Goal: Transaction & Acquisition: Purchase product/service

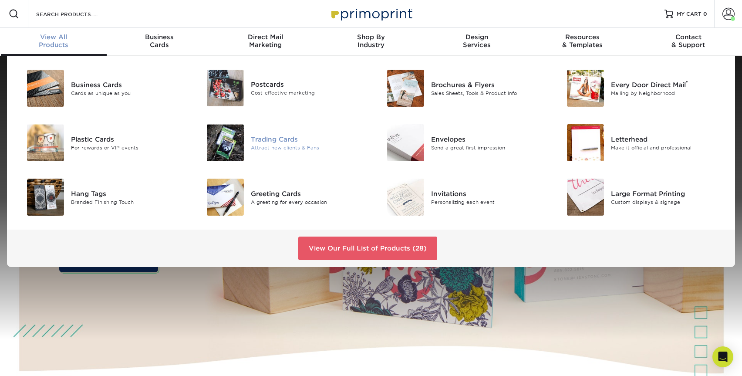
click at [257, 145] on div "Attract new clients & Fans" at bounding box center [308, 147] width 114 height 7
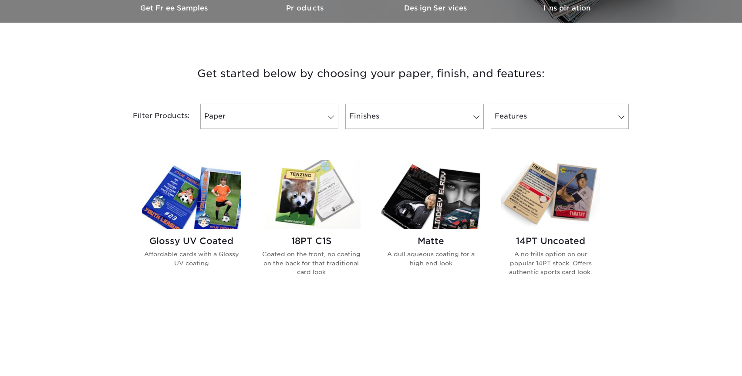
scroll to position [298, 0]
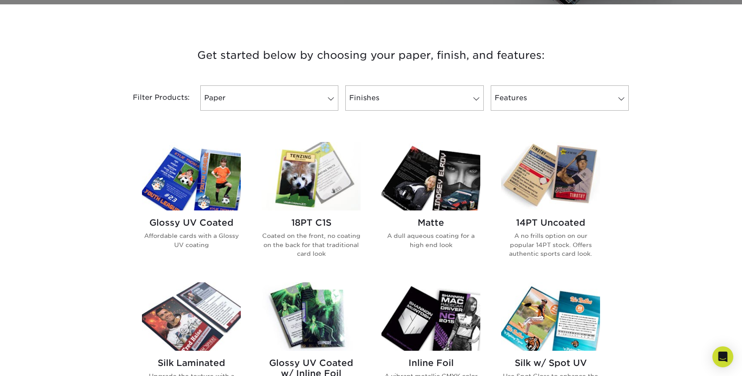
click at [314, 181] on img at bounding box center [311, 176] width 99 height 68
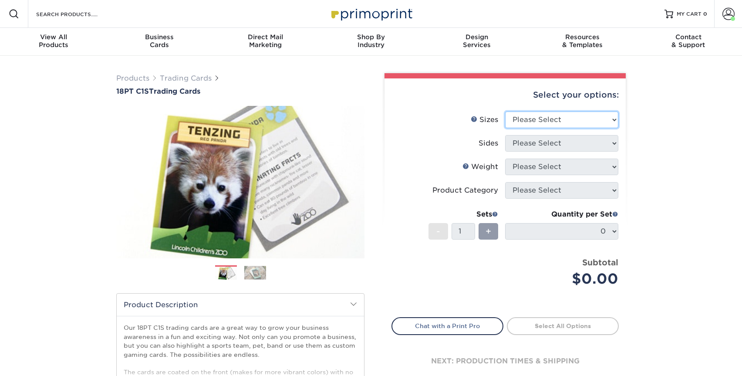
click at [593, 113] on select "Please Select 2.5" x 3.5"" at bounding box center [561, 119] width 113 height 17
select select "2.50x3.50"
click at [505, 111] on select "Please Select 2.5" x 3.5"" at bounding box center [561, 119] width 113 height 17
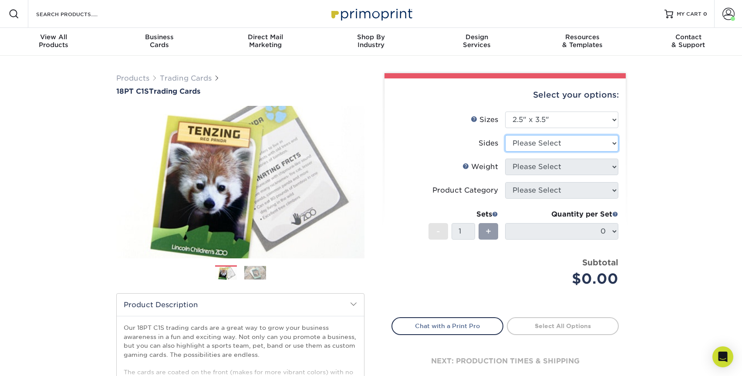
click at [570, 143] on select "Please Select Print Both Sides Print Front Only" at bounding box center [561, 143] width 113 height 17
select select "13abbda7-1d64-4f25-8bb2-c179b224825d"
click at [505, 135] on select "Please Select Print Both Sides Print Front Only" at bounding box center [561, 143] width 113 height 17
click at [544, 170] on select "Please Select" at bounding box center [561, 167] width 113 height 17
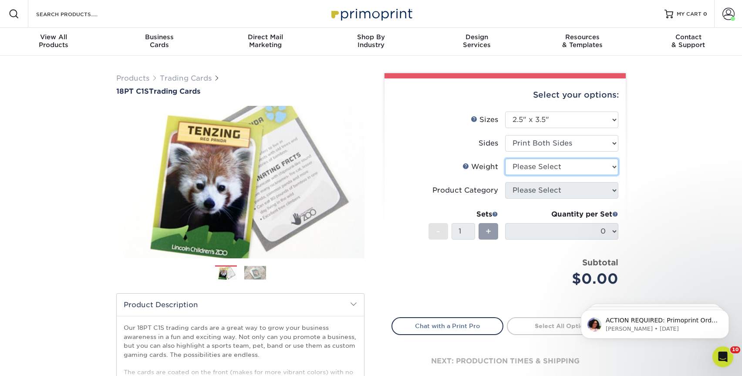
select select "18PTC1S"
click at [505, 159] on select "Please Select 18PT C1S" at bounding box center [561, 167] width 113 height 17
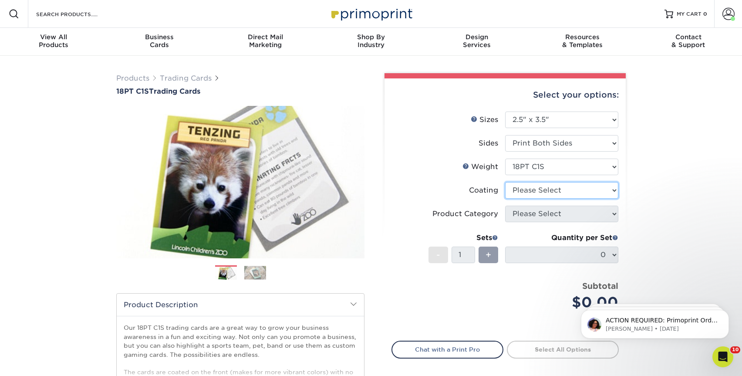
click at [542, 189] on select at bounding box center [561, 190] width 113 height 17
select select "1e8116af-acfc-44b1-83dc-8181aa338834"
click at [505, 182] on select at bounding box center [561, 190] width 113 height 17
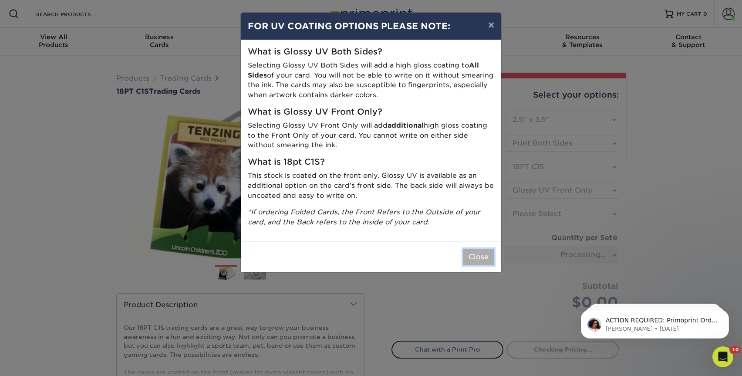
click at [478, 255] on button "Close" at bounding box center [478, 257] width 31 height 17
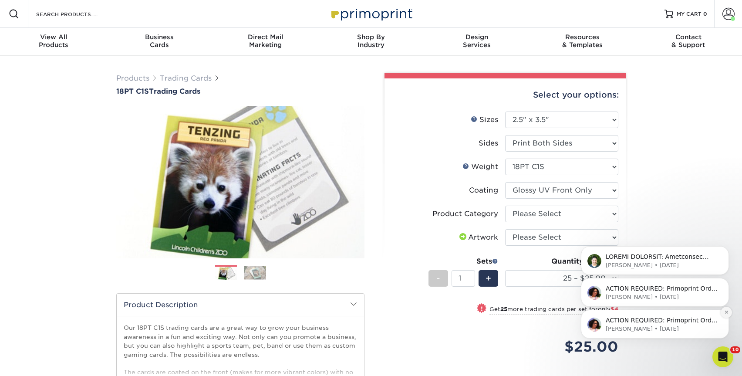
click at [726, 311] on icon "Dismiss notification" at bounding box center [726, 312] width 5 height 5
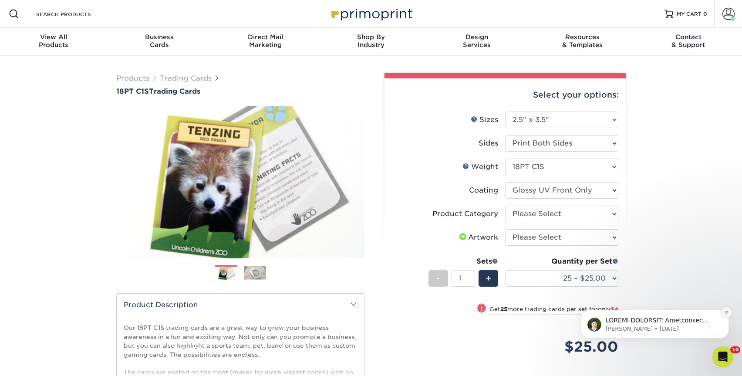
click at [724, 313] on icon "Dismiss notification" at bounding box center [726, 312] width 5 height 5
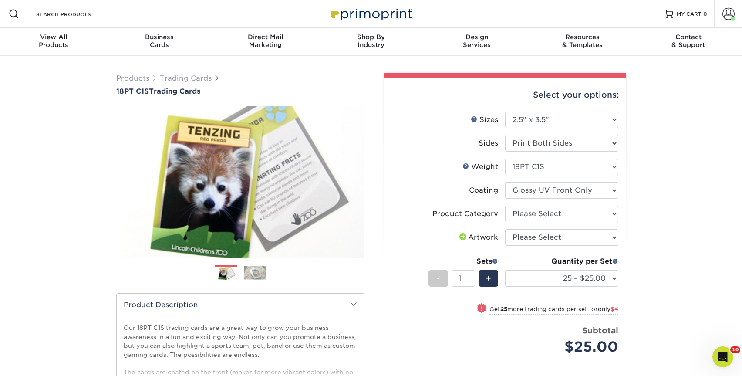
click at [682, 207] on div "Products Trading Cards 18PT C1S Trading Cards Previous Next show more" at bounding box center [371, 284] width 742 height 456
click at [573, 239] on select "Please Select I will upload files I need a design - $100" at bounding box center [561, 237] width 113 height 17
select select "upload"
click at [505, 229] on select "Please Select I will upload files I need a design - $100" at bounding box center [561, 237] width 113 height 17
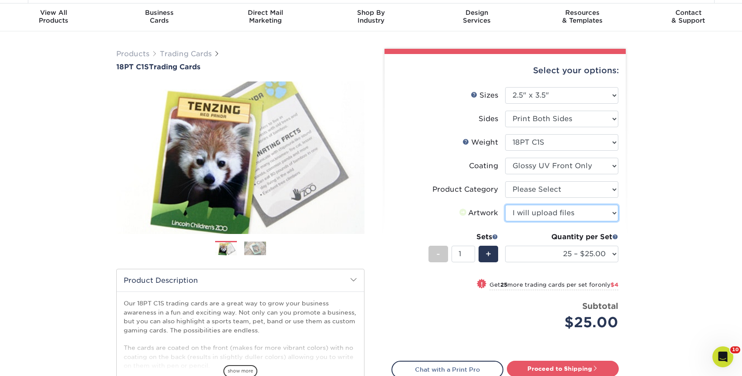
scroll to position [42, 0]
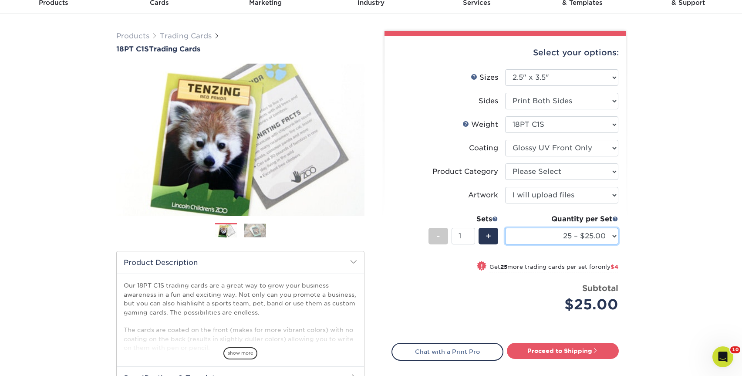
click at [591, 234] on select "25 – $25.00 50 – $29.00 75 – $37.00 100 – $41.00 250 – $48.00 500 – $58.00 1000…" at bounding box center [561, 236] width 113 height 17
click at [505, 228] on select "25 – $25.00 50 – $29.00 75 – $37.00 100 – $41.00 250 – $48.00 500 – $58.00 1000…" at bounding box center [561, 236] width 113 height 17
click at [699, 219] on div "Products Trading Cards 18PT C1S Trading Cards Previous Next show more" at bounding box center [371, 242] width 742 height 456
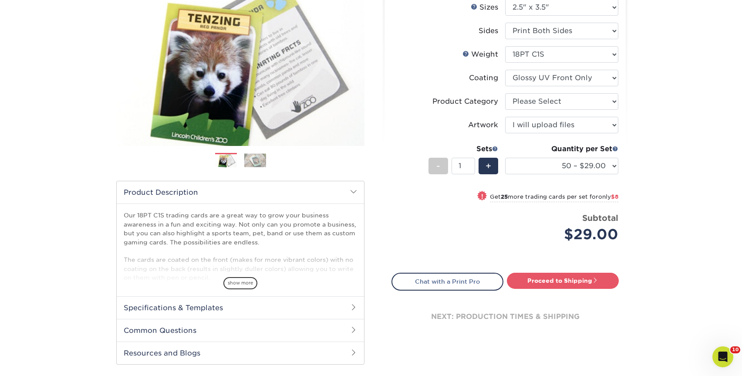
scroll to position [113, 0]
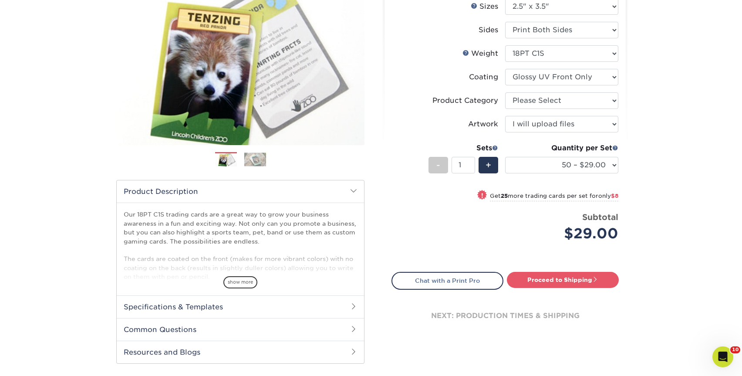
click at [611, 196] on span "$8" at bounding box center [614, 195] width 7 height 7
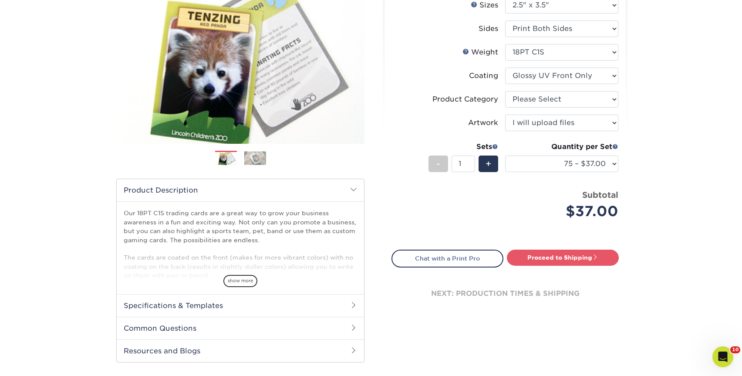
scroll to position [115, 0]
click at [599, 161] on select "25 – $25.00 50 – $29.00 75 – $37.00 100 – $41.00 250 – $48.00 500 – $58.00 1000…" at bounding box center [561, 163] width 113 height 17
select select "500 – $58.00"
click at [505, 155] on select "25 – $25.00 50 – $29.00 75 – $37.00 100 – $41.00 250 – $48.00 500 – $58.00 1000…" at bounding box center [561, 163] width 113 height 17
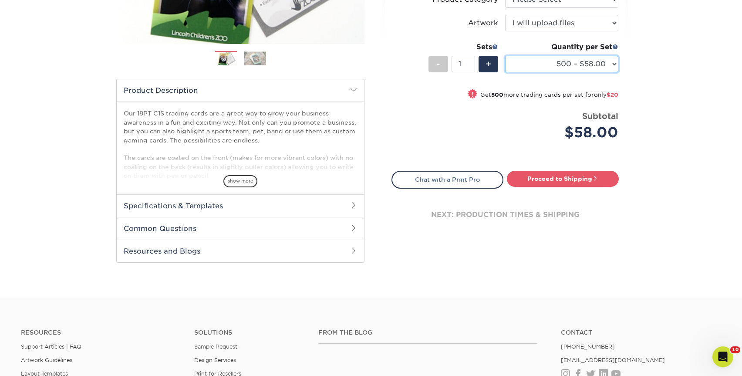
scroll to position [220, 0]
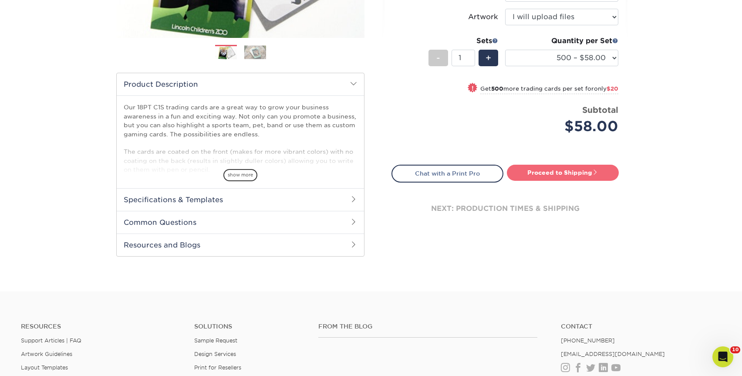
click at [586, 172] on link "Proceed to Shipping" at bounding box center [563, 173] width 112 height 16
click at [583, 174] on link "Proceed to Shipping" at bounding box center [563, 173] width 112 height 16
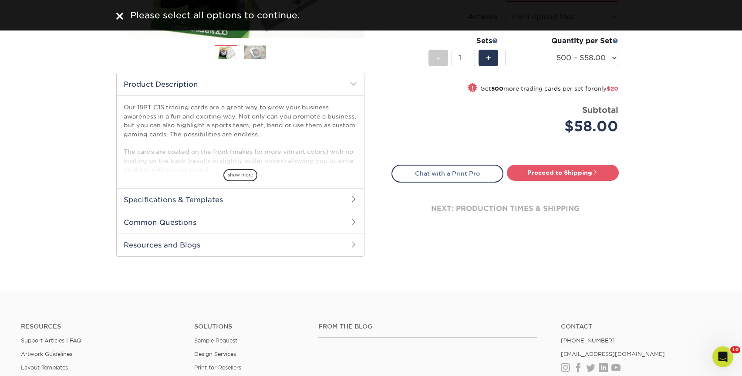
drag, startPoint x: 121, startPoint y: 17, endPoint x: 535, endPoint y: 130, distance: 429.4
click at [122, 17] on img at bounding box center [119, 16] width 7 height 7
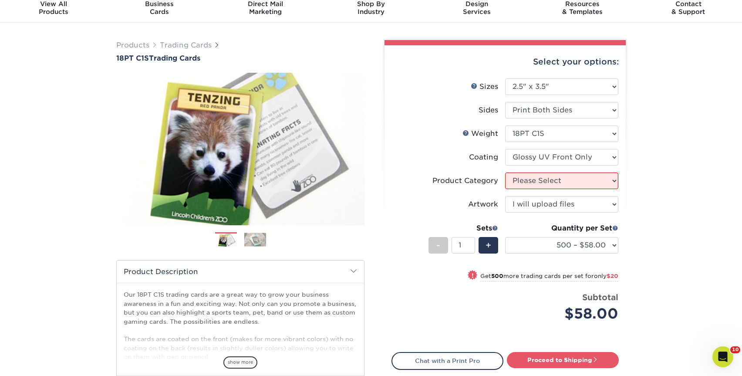
scroll to position [12, 0]
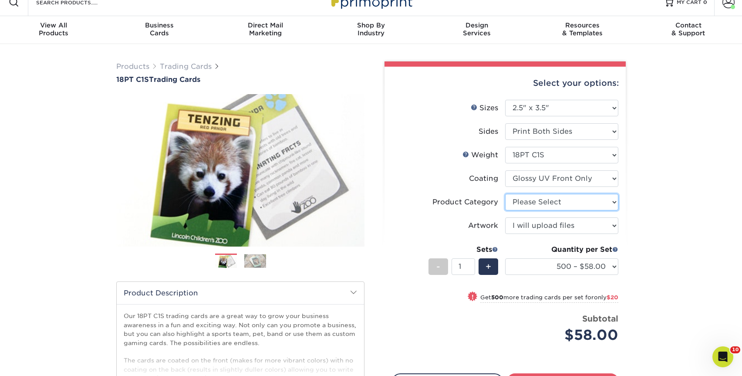
click at [575, 198] on select "Please Select Trading Cards" at bounding box center [561, 202] width 113 height 17
select select "c2f9bce9-36c2-409d-b101-c29d9d031e18"
click at [505, 194] on select "Please Select Trading Cards" at bounding box center [561, 202] width 113 height 17
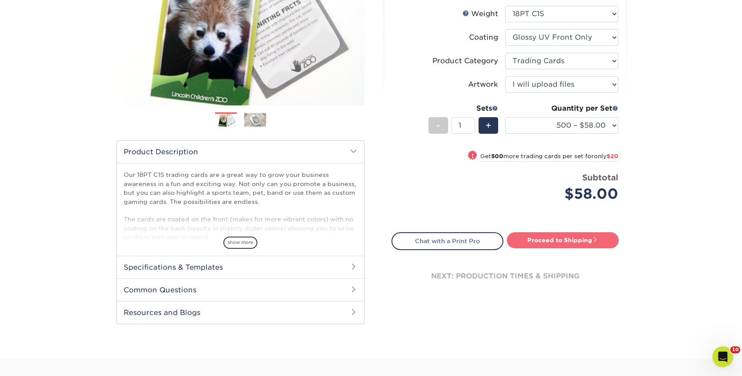
click at [573, 238] on link "Proceed to Shipping" at bounding box center [563, 240] width 112 height 16
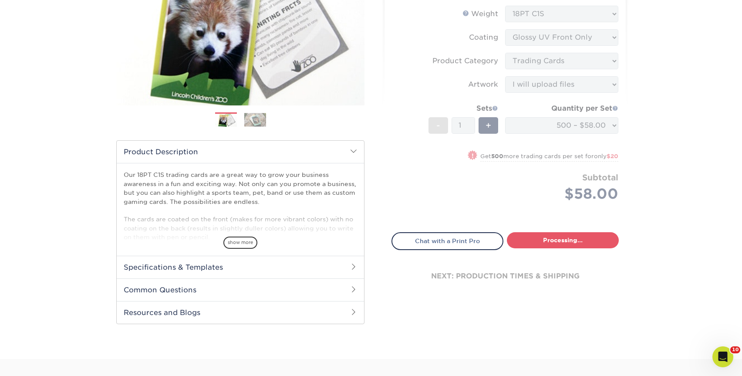
select select "83486e31-025a-419b-9d13-e628b4ff6c11"
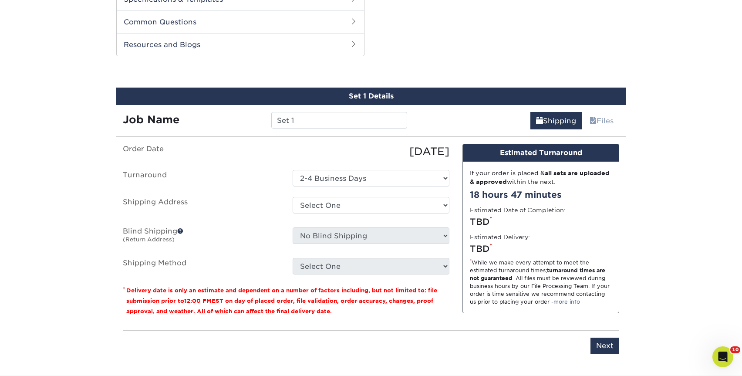
scroll to position [434, 0]
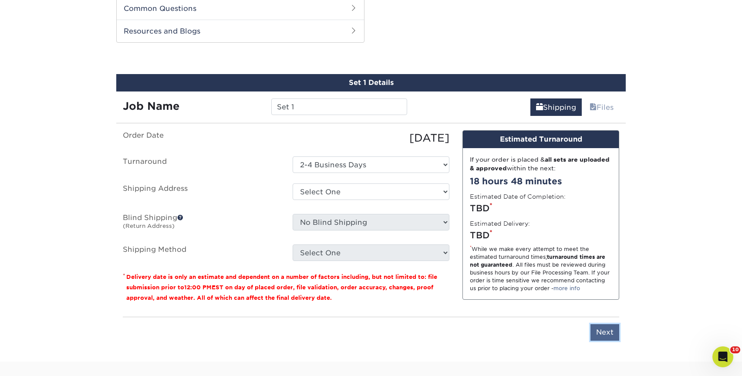
click at [611, 337] on input "Next" at bounding box center [605, 332] width 29 height 17
type input "Next"
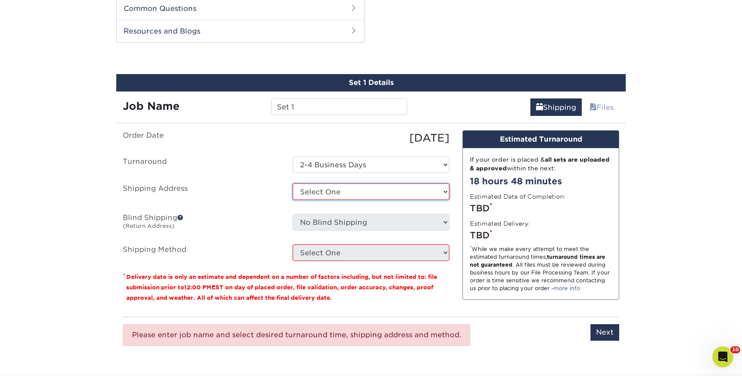
click at [311, 188] on select "Select One Super Yaki Super Yaki + Add New Address" at bounding box center [371, 191] width 157 height 17
select select "280355"
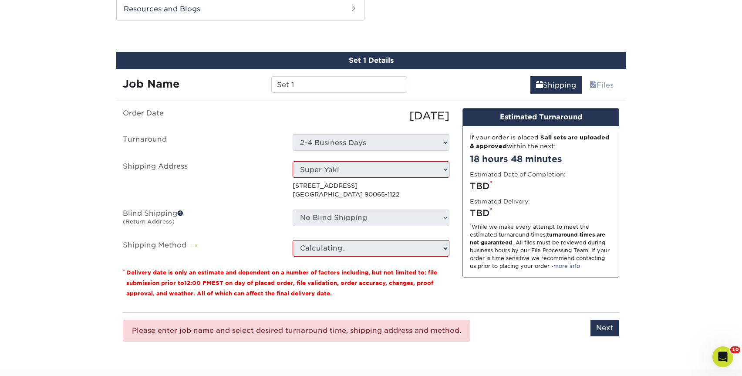
scroll to position [457, 0]
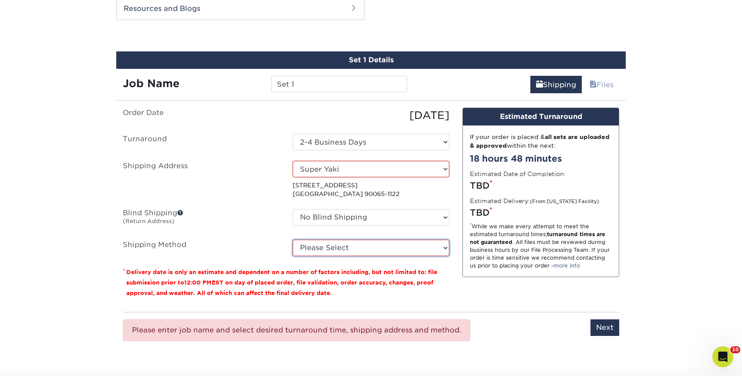
click at [410, 253] on select "Please Select Ground Shipping (+$25.52) 3 Day Shipping Service (+$32.39) 2 Day …" at bounding box center [371, 248] width 157 height 17
select select "03"
click at [293, 240] on select "Please Select Ground Shipping (+$25.52) 3 Day Shipping Service (+$32.39) 2 Day …" at bounding box center [371, 248] width 157 height 17
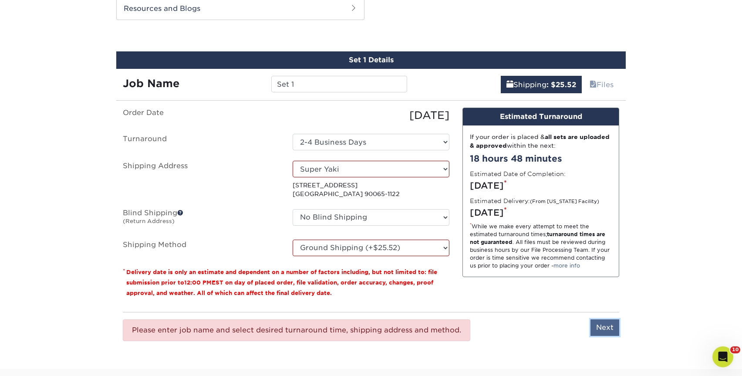
click at [614, 326] on input "Next" at bounding box center [605, 327] width 29 height 17
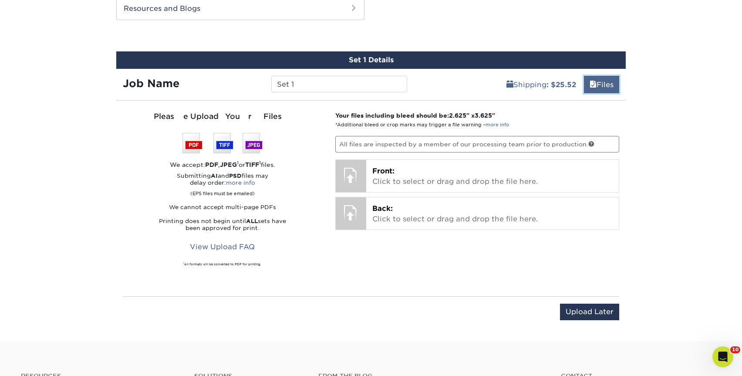
click at [593, 85] on span at bounding box center [593, 85] width 7 height 8
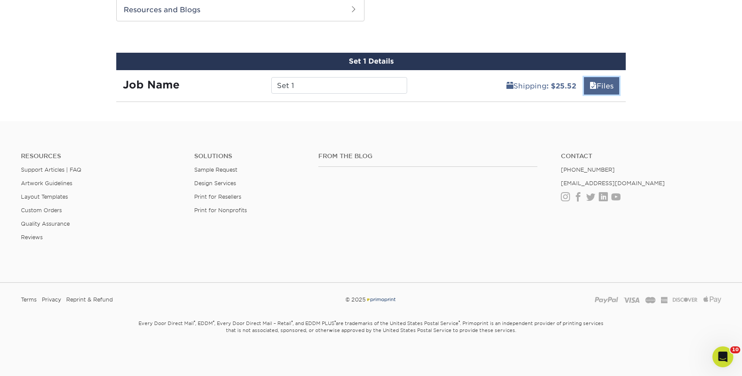
scroll to position [447, 0]
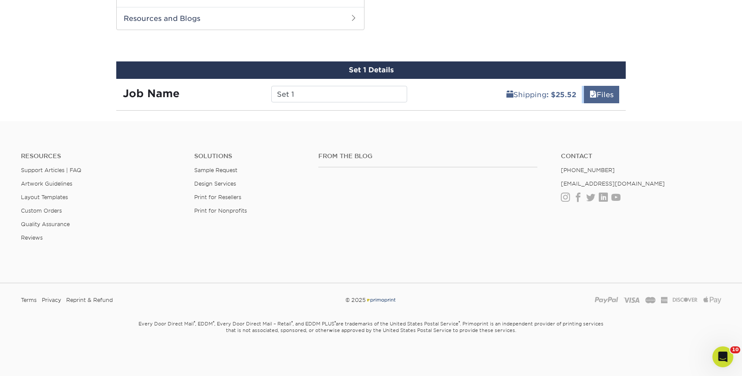
click at [593, 85] on div "Shipping : $25.52 Files" at bounding box center [520, 91] width 213 height 24
click at [598, 95] on link "Files" at bounding box center [601, 94] width 35 height 17
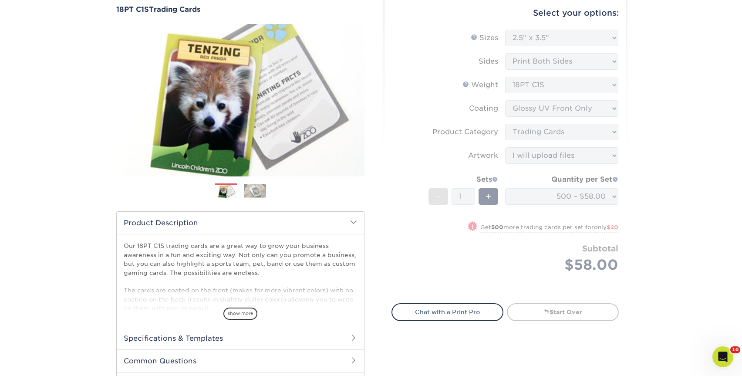
scroll to position [89, 0]
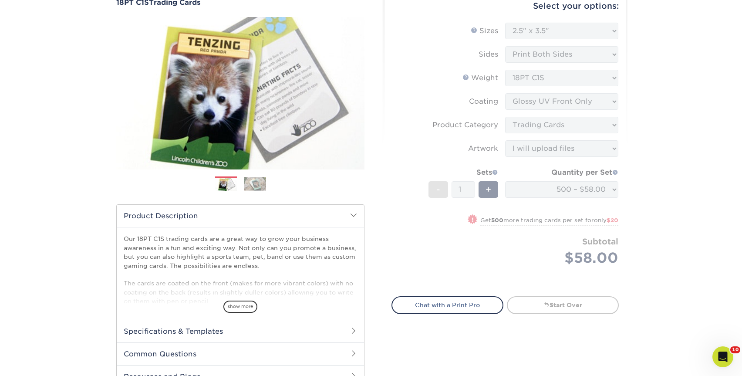
click at [661, 107] on div "Products Trading Cards 18PT C1S Trading Cards Previous Next show more" at bounding box center [371, 338] width 742 height 742
click at [629, 191] on div "Select your options: Sizes Help Sizes Please Select 2.5" x 3.5" Sides - 1" at bounding box center [501, 191] width 261 height 414
click at [594, 191] on form "Sizes Help Sizes Please Select 2.5" x 3.5" Sides Please Select 18PT C1S" at bounding box center [505, 154] width 227 height 263
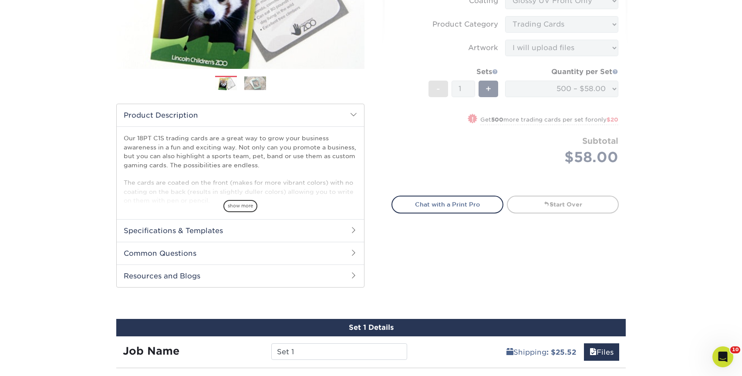
scroll to position [154, 0]
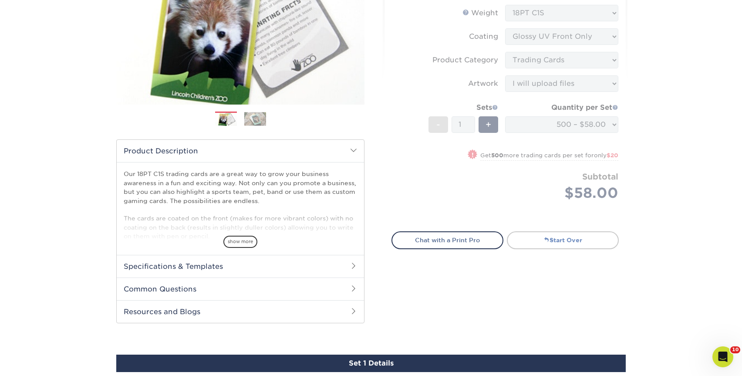
click at [539, 246] on link "Start Over" at bounding box center [563, 239] width 112 height 17
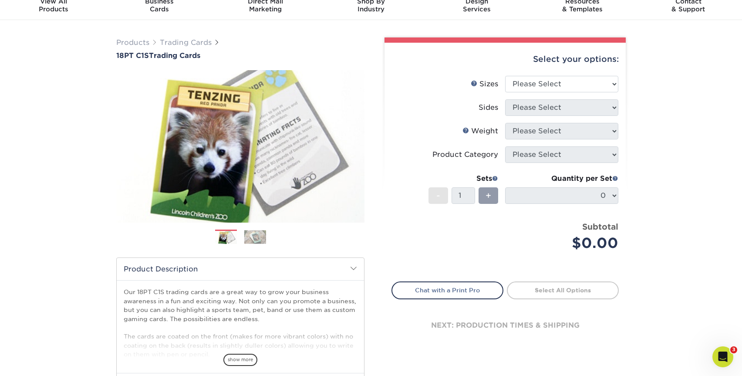
scroll to position [37, 0]
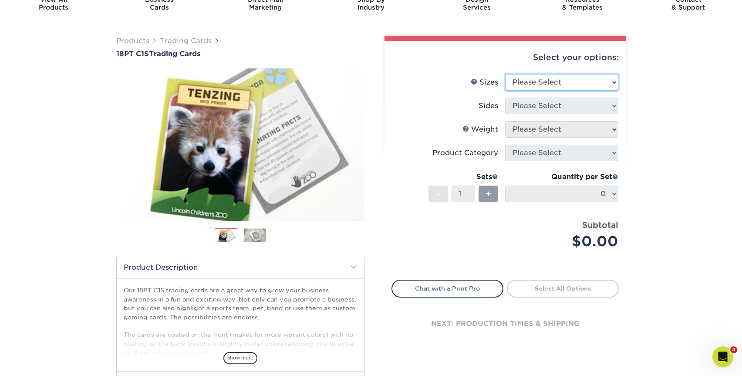
click at [550, 81] on select "Please Select 2.5" x 3.5"" at bounding box center [561, 82] width 113 height 17
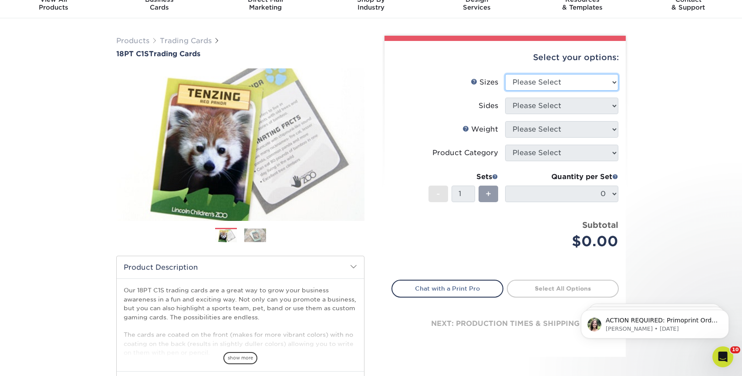
scroll to position [0, 0]
select select "2.50x3.50"
click at [505, 74] on select "Please Select 2.5" x 3.5"" at bounding box center [561, 82] width 113 height 17
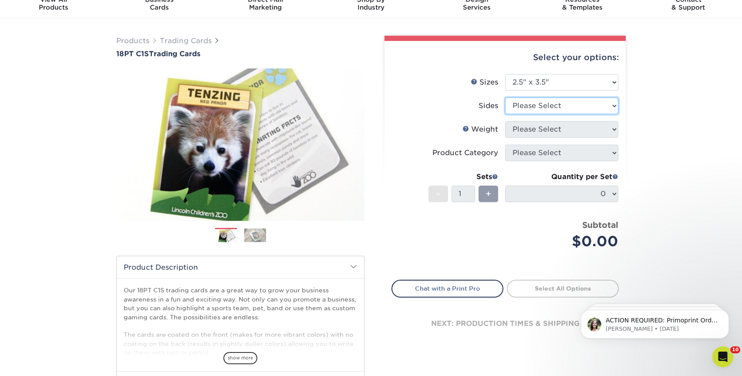
click at [540, 102] on select "Please Select Print Both Sides Print Front Only" at bounding box center [561, 106] width 113 height 17
select select "13abbda7-1d64-4f25-8bb2-c179b224825d"
click at [505, 98] on select "Please Select Print Both Sides Print Front Only" at bounding box center [561, 106] width 113 height 17
click at [546, 129] on select "Please Select 18PT C1S" at bounding box center [561, 129] width 113 height 17
select select "18PTC1S"
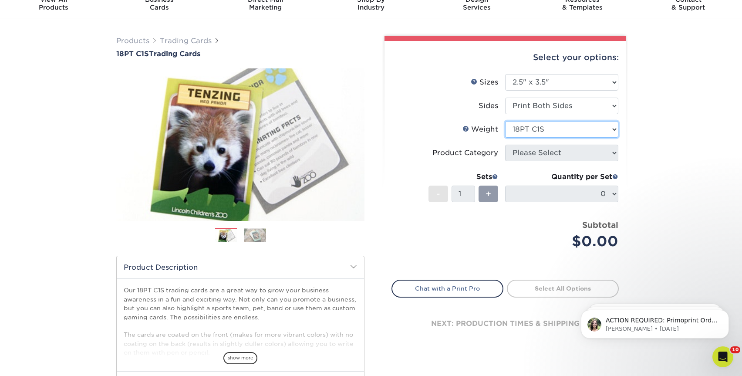
click at [505, 121] on select "Please Select 18PT C1S" at bounding box center [561, 129] width 113 height 17
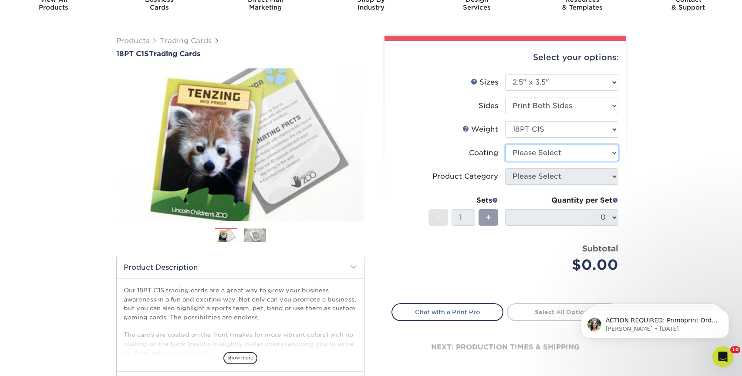
click at [543, 153] on select at bounding box center [561, 153] width 113 height 17
select select "1e8116af-acfc-44b1-83dc-8181aa338834"
click at [505, 145] on select at bounding box center [561, 153] width 113 height 17
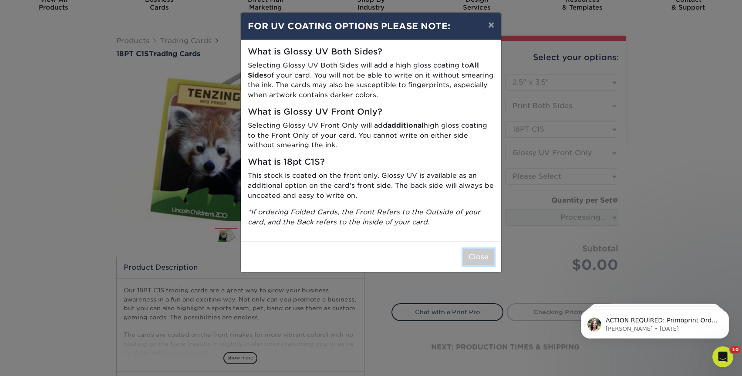
drag, startPoint x: 472, startPoint y: 255, endPoint x: 526, endPoint y: 216, distance: 67.0
click at [472, 255] on button "Close" at bounding box center [478, 257] width 31 height 17
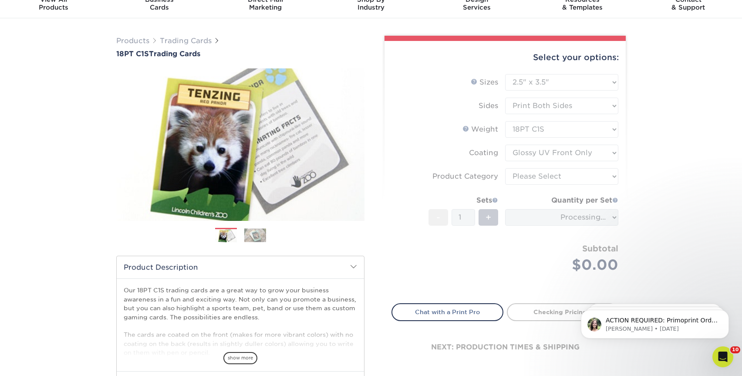
click at [583, 178] on form "Sizes Help Sizes Please Select 2.5" x 3.5" Sides Please Select 18PT C1S" at bounding box center [505, 183] width 227 height 219
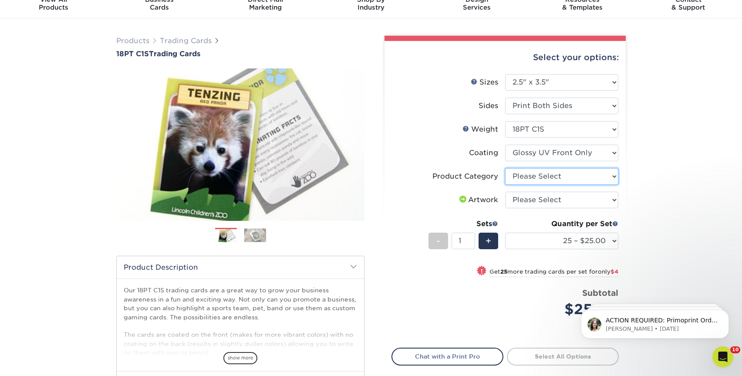
click at [583, 178] on select "Please Select Trading Cards" at bounding box center [561, 176] width 113 height 17
select select "c2f9bce9-36c2-409d-b101-c29d9d031e18"
click at [505, 168] on select "Please Select Trading Cards" at bounding box center [561, 176] width 113 height 17
click at [569, 199] on select "Please Select I will upload files I need a design - $100" at bounding box center [561, 200] width 113 height 17
select select "upload"
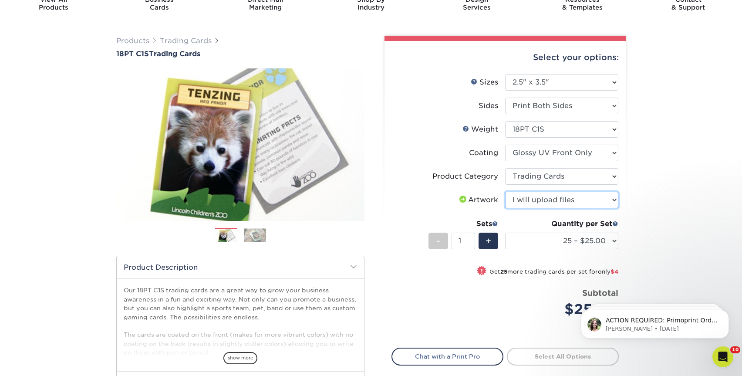
click at [505, 192] on select "Please Select I will upload files I need a design - $100" at bounding box center [561, 200] width 113 height 17
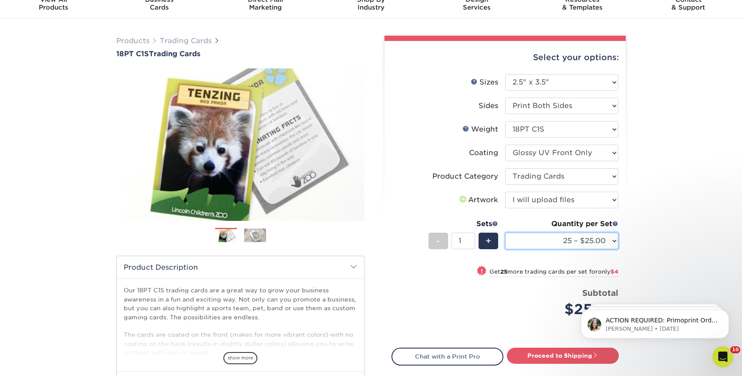
click at [581, 239] on select "25 – $25.00 50 – $29.00 75 – $37.00 100 – $41.00 250 – $48.00 500 – $58.00 1000…" at bounding box center [561, 241] width 113 height 17
select select "50 – $29.00"
click at [505, 233] on select "25 – $25.00 50 – $29.00 75 – $37.00 100 – $41.00 250 – $48.00 500 – $58.00 1000…" at bounding box center [561, 241] width 113 height 17
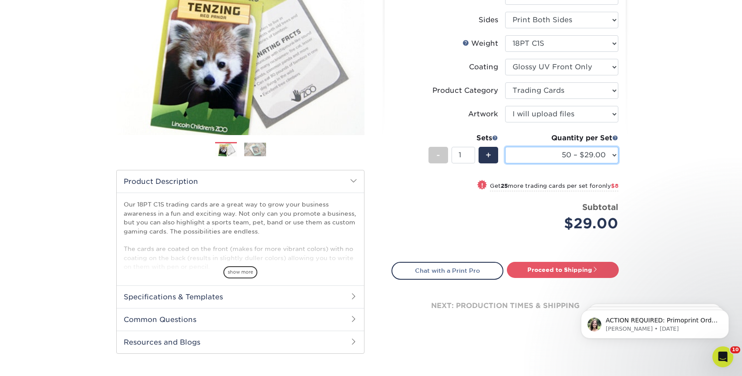
scroll to position [147, 0]
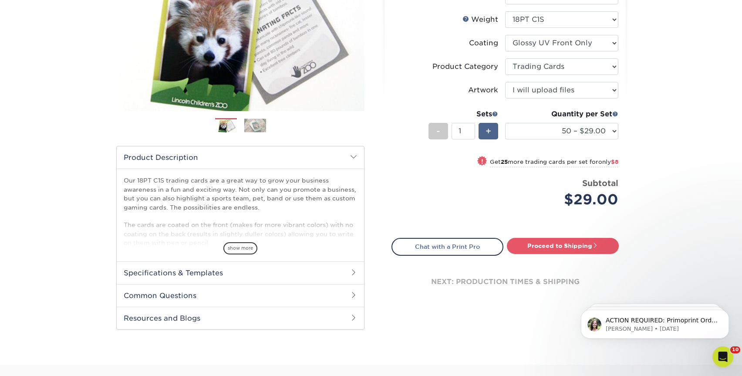
click at [489, 132] on span "+" at bounding box center [489, 131] width 6 height 13
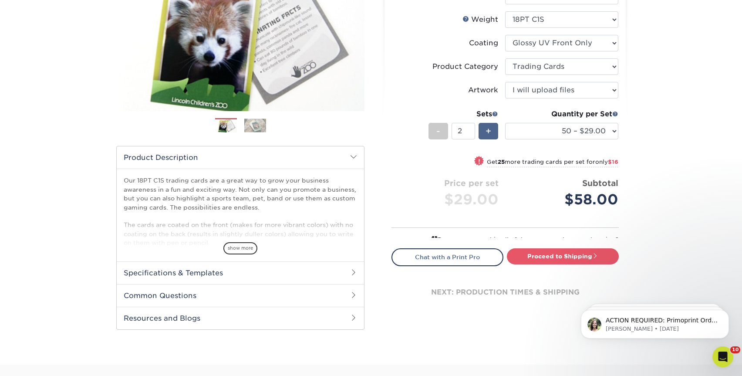
click at [489, 132] on span "+" at bounding box center [489, 131] width 6 height 13
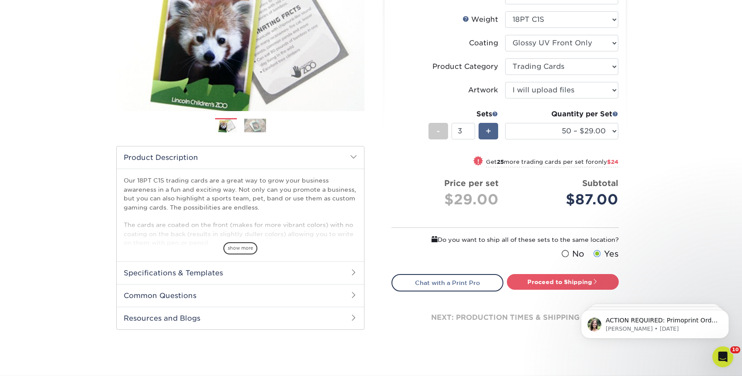
click at [489, 132] on span "+" at bounding box center [489, 131] width 6 height 13
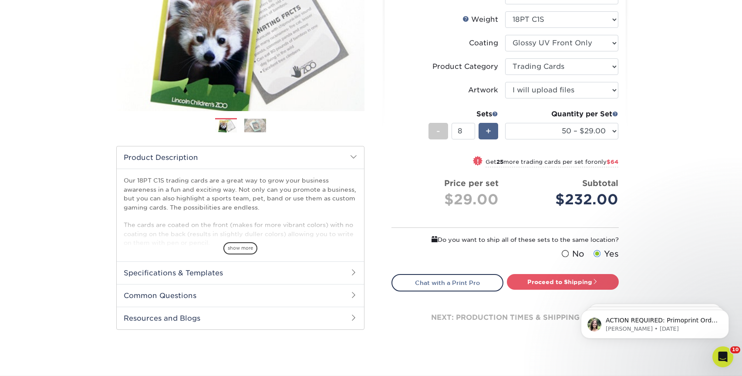
click at [489, 132] on span "+" at bounding box center [489, 131] width 6 height 13
type input "9"
click at [695, 163] on div "Products Trading Cards 18PT C1S Trading Cards Previous Next show more" at bounding box center [371, 142] width 742 height 466
click at [594, 285] on link "Proceed to Shipping" at bounding box center [563, 282] width 112 height 16
type input "Set 1"
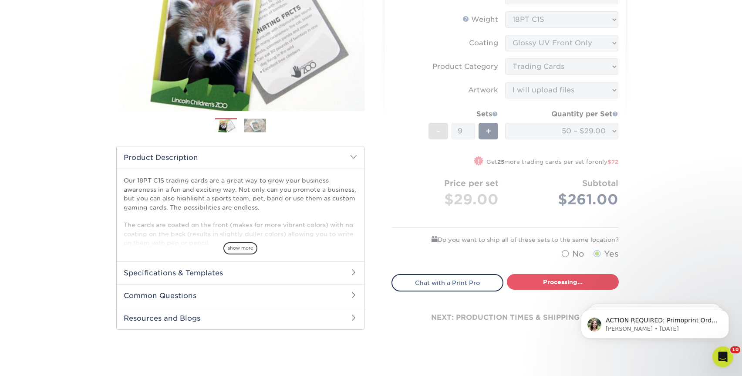
select select "43eb4afa-628e-487b-adac-7598d371c1af"
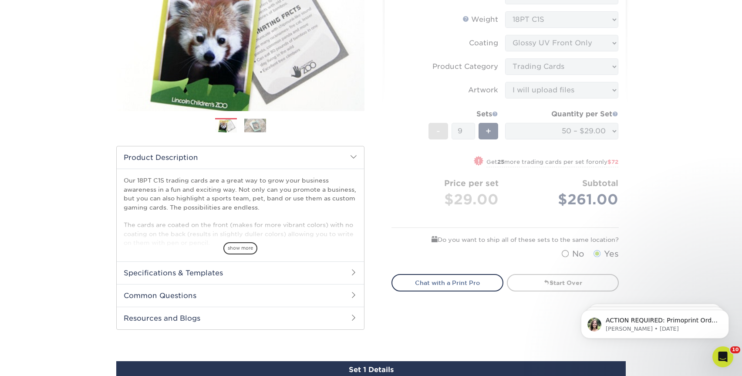
scroll to position [445, 0]
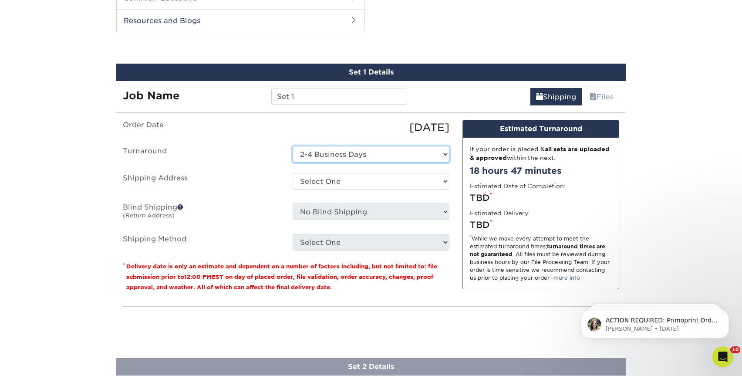
click at [392, 155] on select "Select One 2-4 Business Days" at bounding box center [371, 154] width 157 height 17
click at [293, 146] on select "Select One 2-4 Business Days" at bounding box center [371, 154] width 157 height 17
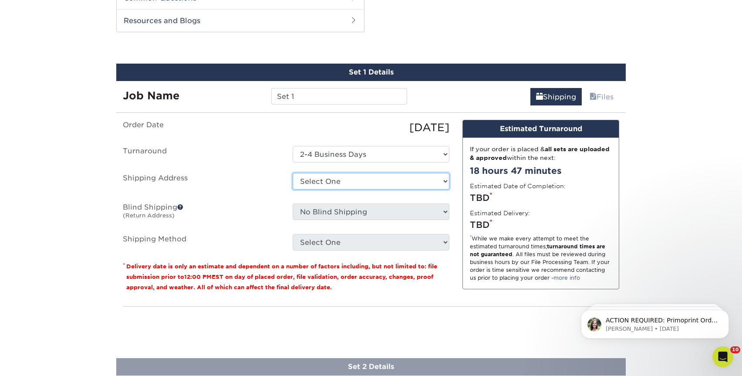
click at [374, 178] on select "Select One Super Yaki Super Yaki + Add New Address" at bounding box center [371, 181] width 157 height 17
select select "280355"
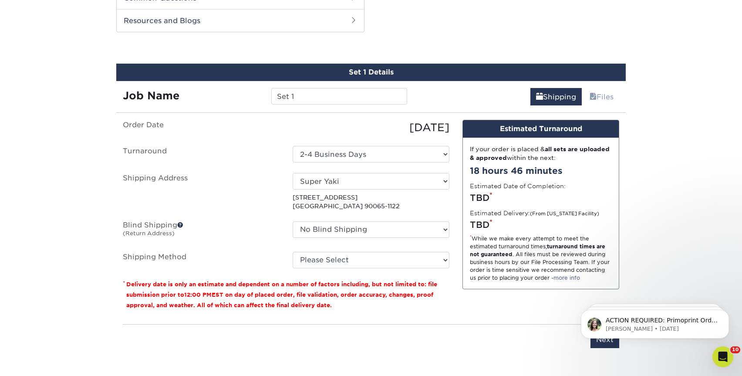
scroll to position [448, 0]
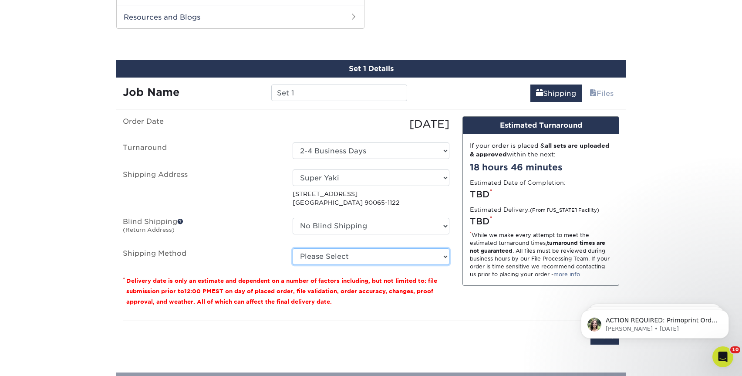
click at [351, 250] on select "Please Select Ground Shipping (+$23.31) 3 Day Shipping Service (+$30.15) 2 Day …" at bounding box center [371, 256] width 157 height 17
select select "03"
click at [293, 248] on select "Please Select Ground Shipping (+$23.31) 3 Day Shipping Service (+$30.15) 2 Day …" at bounding box center [371, 256] width 157 height 17
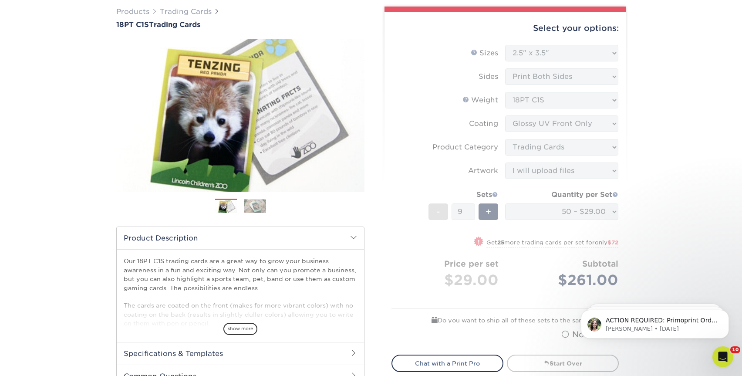
scroll to position [0, 0]
